Goal: Transaction & Acquisition: Subscribe to service/newsletter

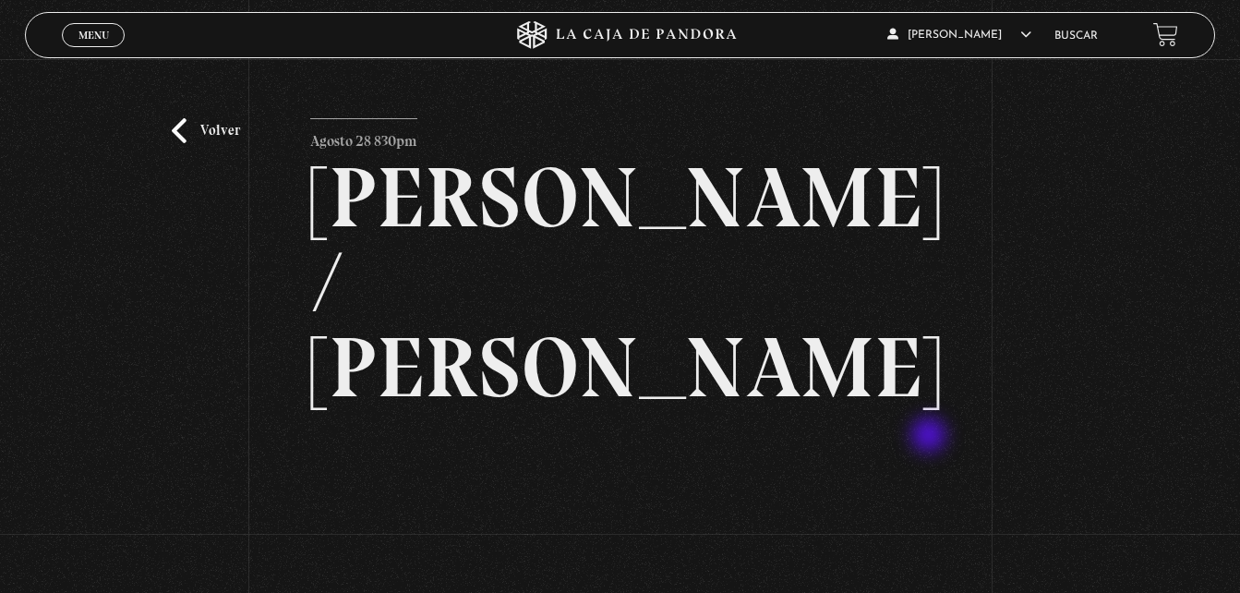
scroll to position [140, 0]
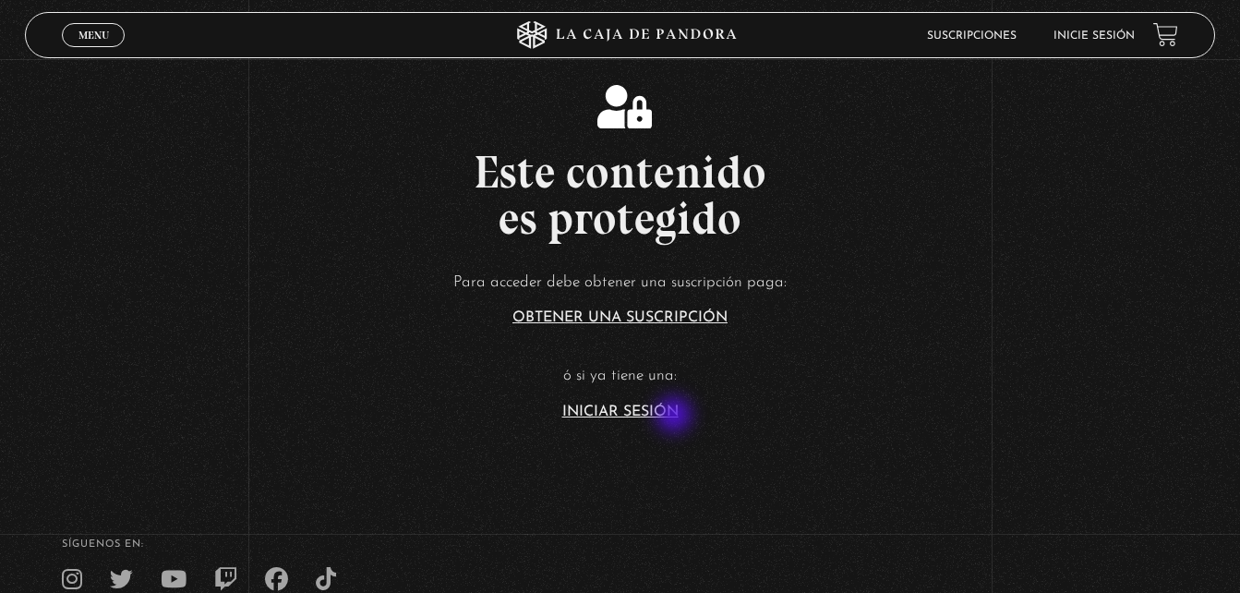
click at [676, 416] on link "Iniciar Sesión" at bounding box center [620, 411] width 116 height 15
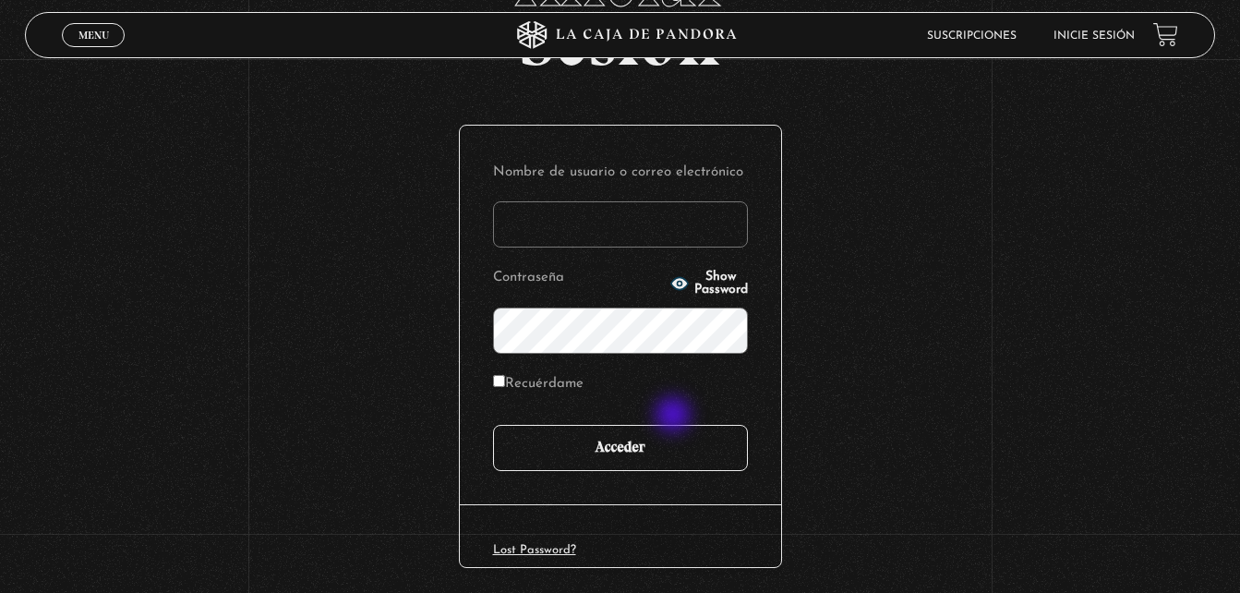
scroll to position [155, 0]
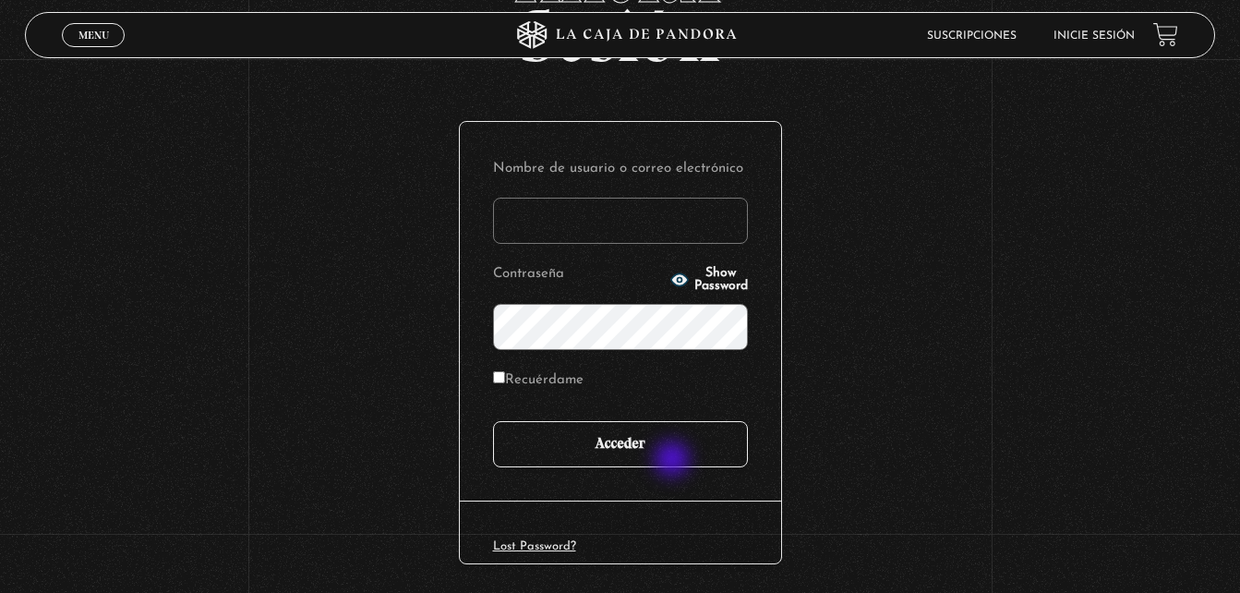
type input "[EMAIL_ADDRESS][DOMAIN_NAME]"
click at [674, 461] on input "Acceder" at bounding box center [620, 444] width 255 height 46
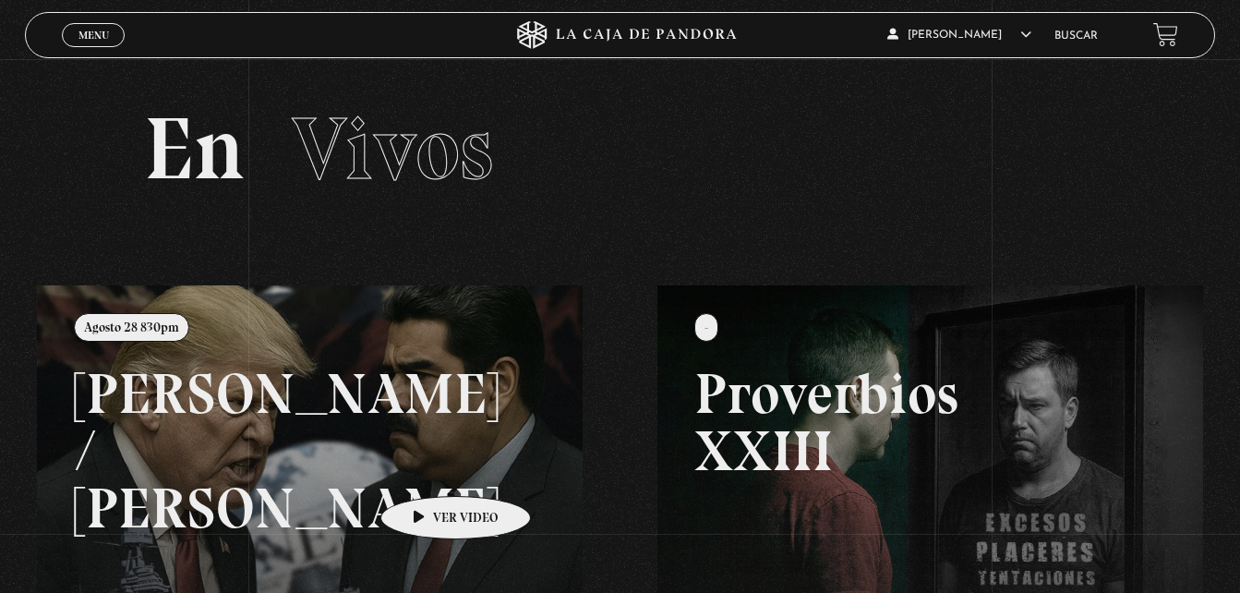
click at [426, 468] on link at bounding box center [657, 581] width 1240 height 593
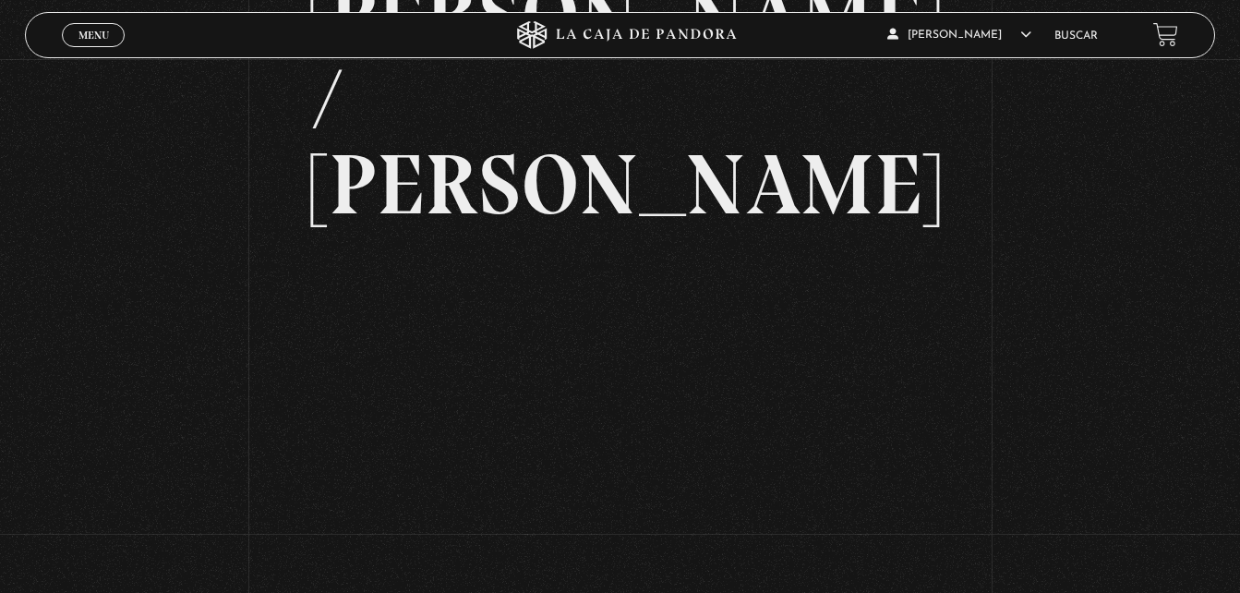
scroll to position [180, 0]
